Goal: Task Accomplishment & Management: Use online tool/utility

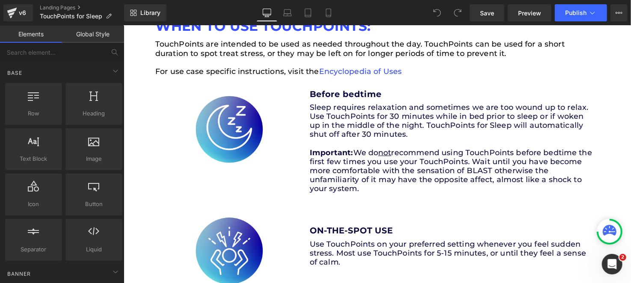
scroll to position [2053, 0]
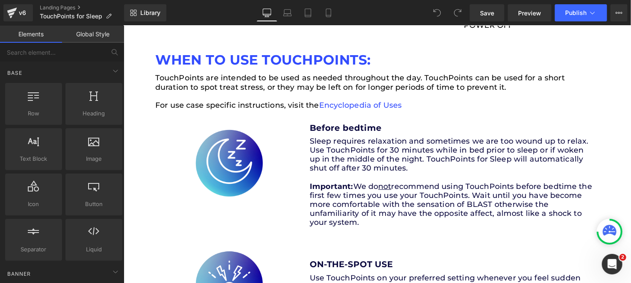
click at [380, 229] on p "Important: We do not recommend using TouchPoints before bedtime the first few t…" at bounding box center [457, 208] width 289 height 46
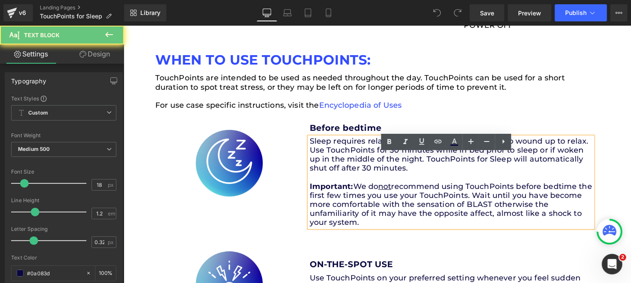
click at [380, 229] on p "Important: We do not recommend using TouchPoints before bedtime the first few t…" at bounding box center [457, 208] width 289 height 46
click at [367, 231] on p "Important: We do not recommend using TouchPoints before bedtime the first few t…" at bounding box center [457, 208] width 289 height 46
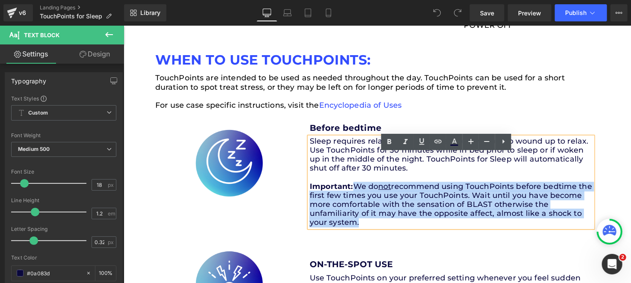
drag, startPoint x: 366, startPoint y: 240, endPoint x: 360, endPoint y: 210, distance: 31.5
click at [360, 210] on p "Important: We do not recommend using TouchPoints before bedtime the first few t…" at bounding box center [457, 208] width 289 height 46
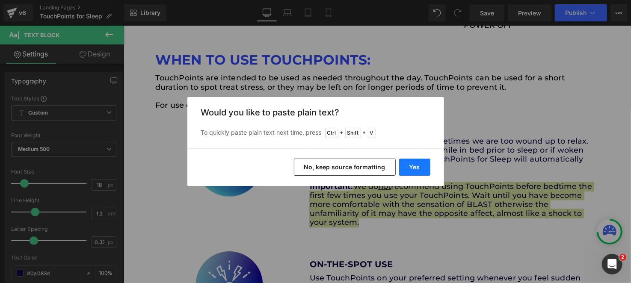
click at [423, 160] on button "Yes" at bounding box center [414, 167] width 31 height 17
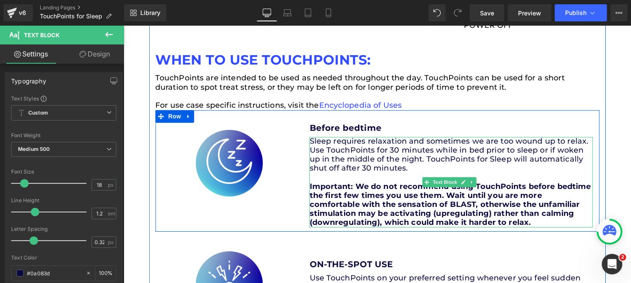
click at [429, 221] on strong "Important: We do not recommend using TouchPoints before bedtime the first few t…" at bounding box center [456, 208] width 287 height 46
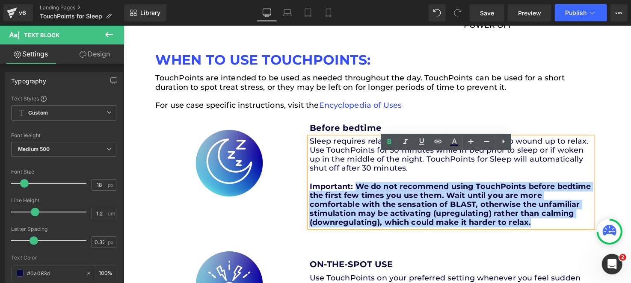
drag, startPoint x: 552, startPoint y: 245, endPoint x: 358, endPoint y: 204, distance: 199.0
click at [358, 204] on p "Important: We do not recommend using TouchPoints before bedtime the first few t…" at bounding box center [457, 208] width 289 height 46
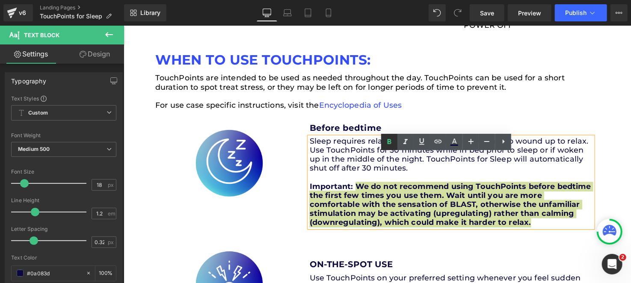
click at [386, 136] on link at bounding box center [389, 142] width 16 height 16
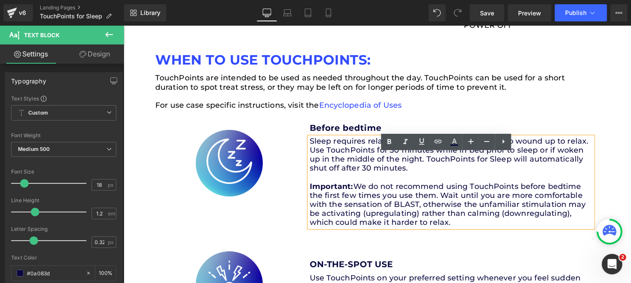
click at [482, 211] on p "Important: We do not recommend using TouchPoints before bedtime the first few t…" at bounding box center [457, 208] width 289 height 46
drag, startPoint x: 351, startPoint y: 204, endPoint x: 311, endPoint y: 206, distance: 40.3
click at [313, 194] on strong "Important:" at bounding box center [335, 189] width 44 height 9
click at [367, 219] on p "Important: We do not recommend using TouchPoints before bedtime the first few t…" at bounding box center [457, 208] width 289 height 46
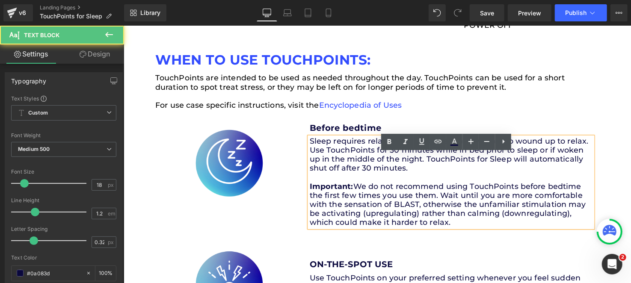
click at [439, 227] on p "Important: We do not recommend using TouchPoints before bedtime the first few t…" at bounding box center [457, 208] width 289 height 46
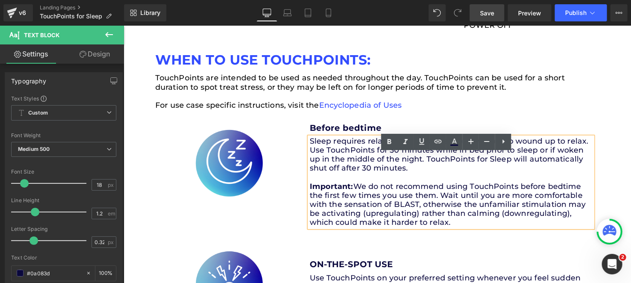
click at [491, 14] on span "Save" at bounding box center [487, 13] width 14 height 9
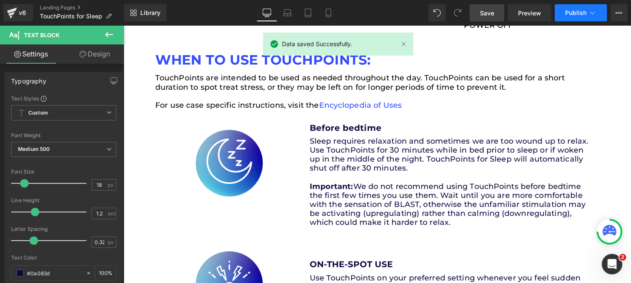
click at [574, 12] on span "Publish" at bounding box center [575, 12] width 21 height 7
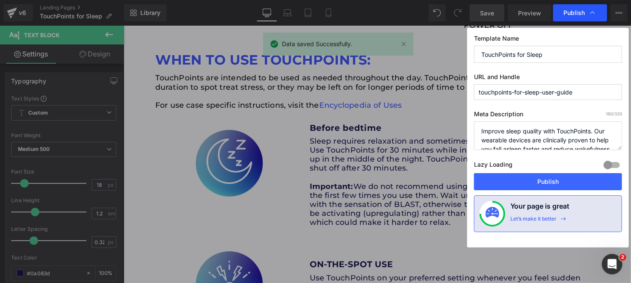
click at [587, 15] on span "Publish" at bounding box center [579, 13] width 33 height 9
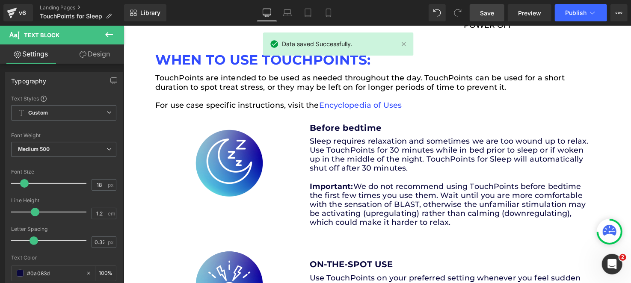
click at [587, 15] on button "Publish" at bounding box center [581, 12] width 52 height 17
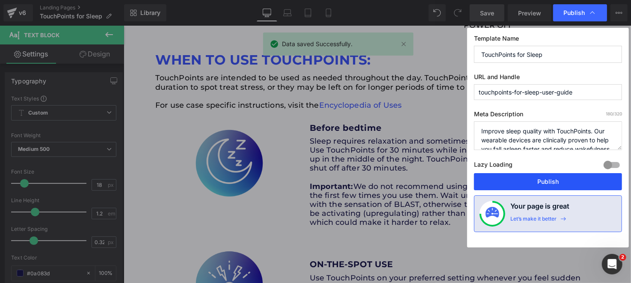
click at [533, 180] on button "Publish" at bounding box center [548, 181] width 148 height 17
